Goal: Transaction & Acquisition: Book appointment/travel/reservation

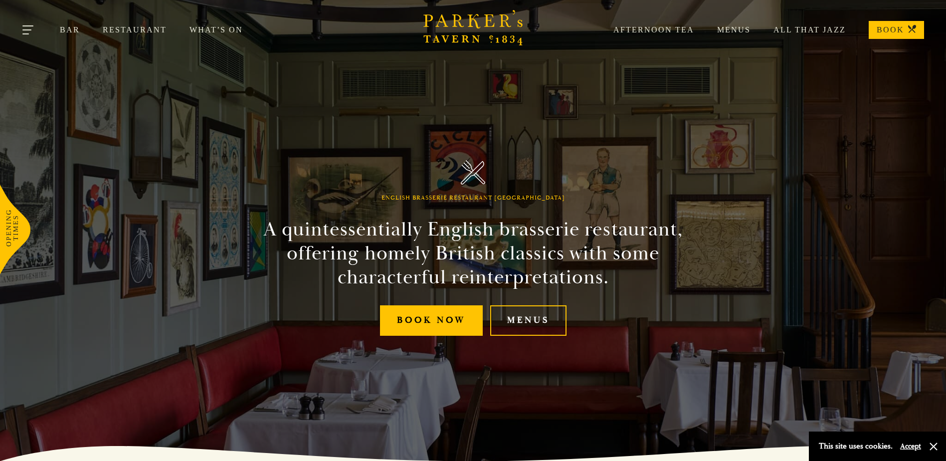
click at [31, 26] on button "Toggle navigation" at bounding box center [28, 31] width 42 height 42
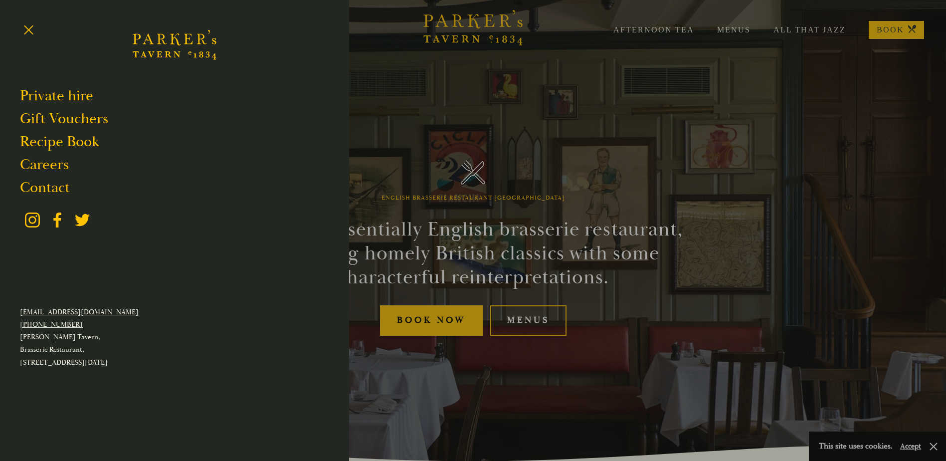
click at [513, 318] on div at bounding box center [473, 230] width 946 height 461
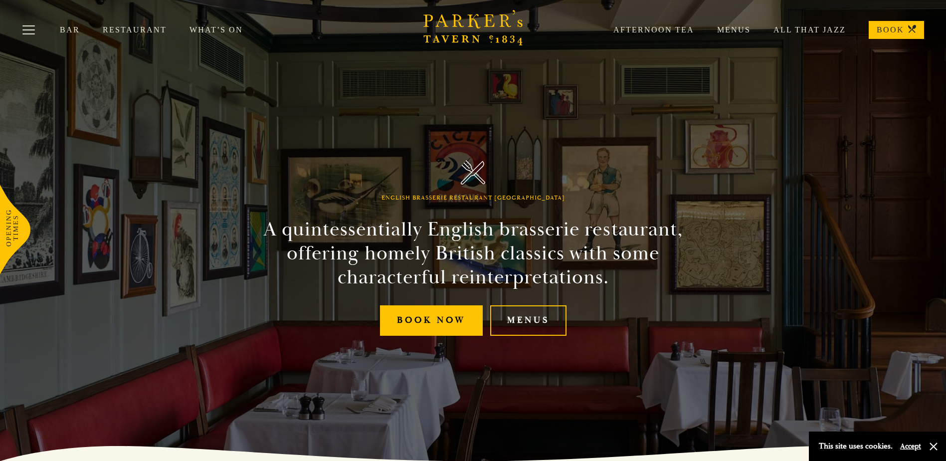
click at [513, 318] on link "Menus" at bounding box center [528, 320] width 76 height 30
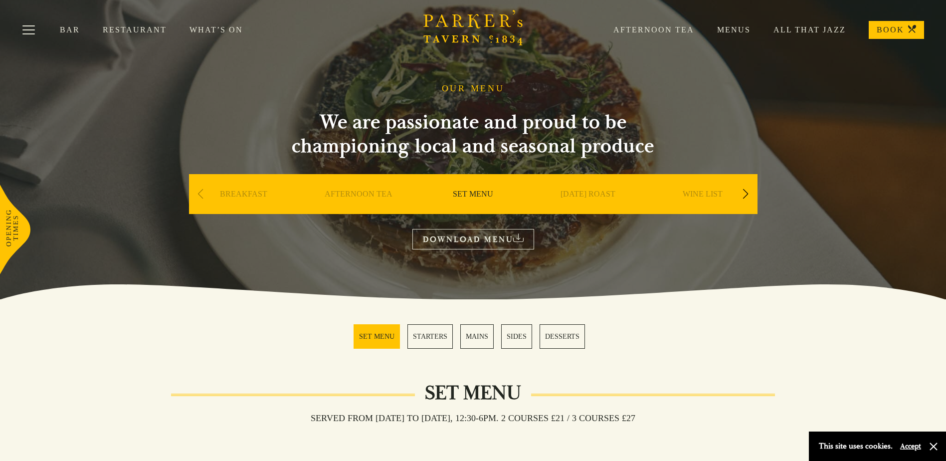
click at [734, 29] on link "Menus" at bounding box center [722, 30] width 56 height 10
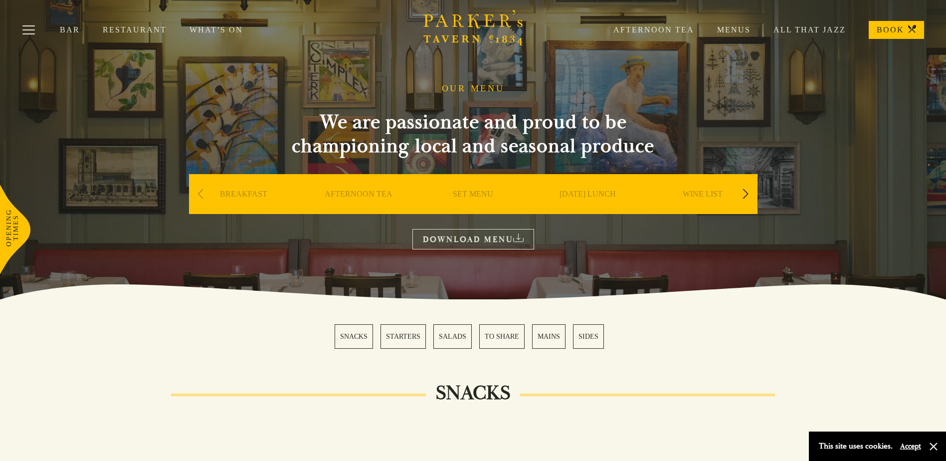
click at [710, 193] on link "WINE LIST" at bounding box center [703, 209] width 40 height 40
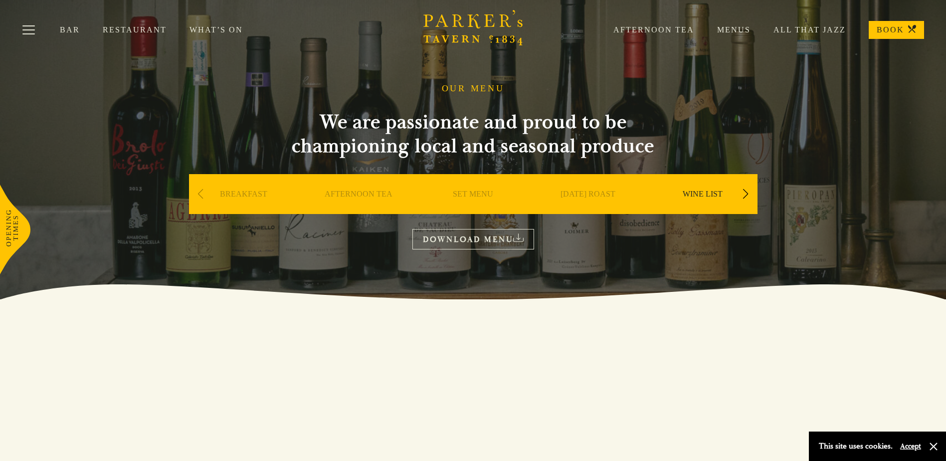
click at [454, 236] on link "DOWNLOAD MENU" at bounding box center [474, 239] width 122 height 20
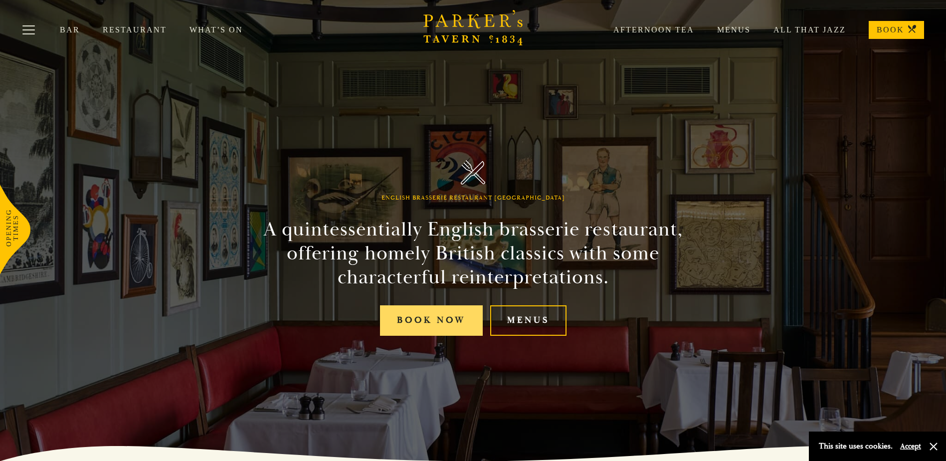
click at [417, 324] on link "Book Now" at bounding box center [431, 320] width 103 height 30
